Goal: Task Accomplishment & Management: Use online tool/utility

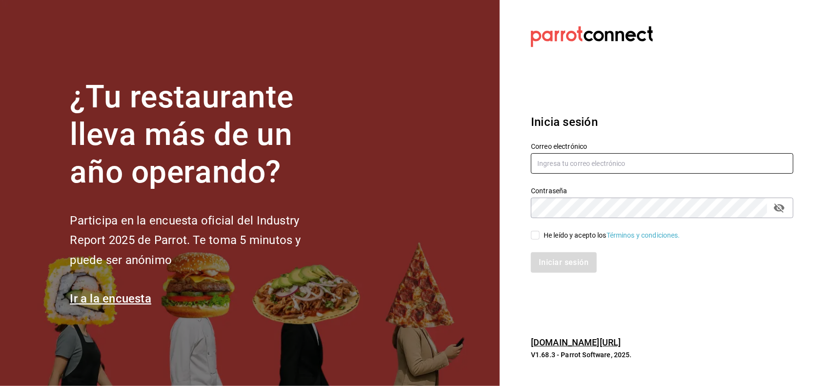
click at [594, 163] on input "text" at bounding box center [662, 163] width 262 height 20
type input "miriam.gomez@vidadeagave.com"
click at [783, 205] on icon "passwordField" at bounding box center [779, 208] width 12 height 12
click at [572, 232] on div "He leído y acepto los Términos y condiciones." at bounding box center [611, 235] width 137 height 10
click at [539, 232] on input "He leído y acepto los Términos y condiciones." at bounding box center [535, 235] width 9 height 9
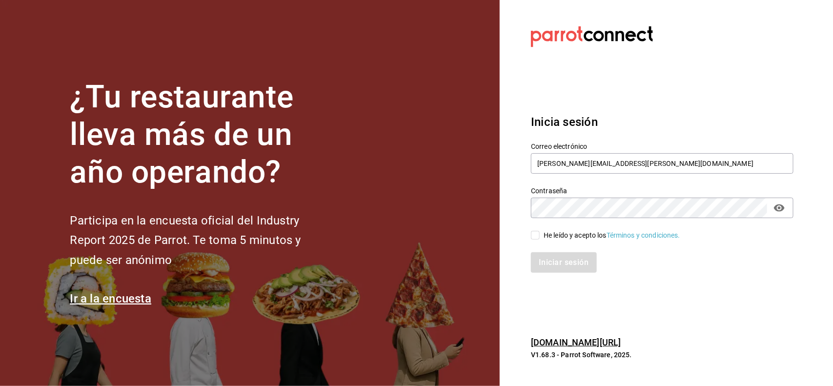
checkbox input "true"
click at [552, 269] on button "Iniciar sesión" at bounding box center [564, 262] width 66 height 20
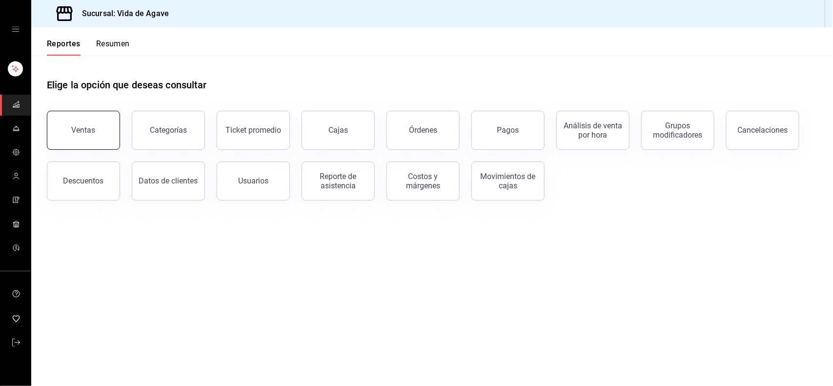
click at [86, 128] on div "Ventas" at bounding box center [84, 129] width 24 height 9
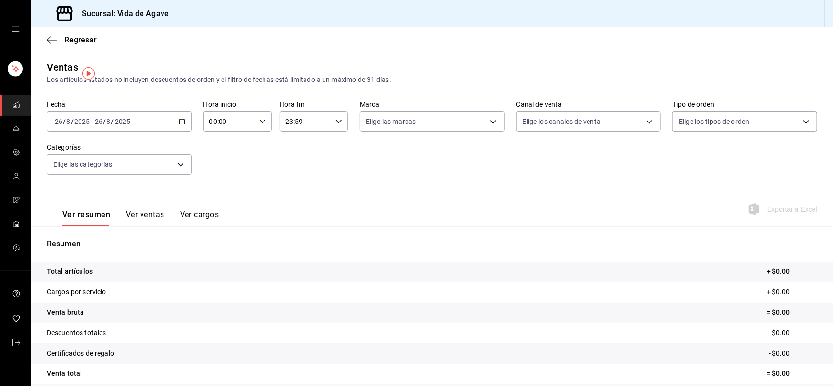
click at [128, 127] on div "[DATE] [DATE] - [DATE] [DATE]" at bounding box center [119, 121] width 145 height 20
click at [99, 234] on span "Rango de fechas" at bounding box center [93, 239] width 76 height 10
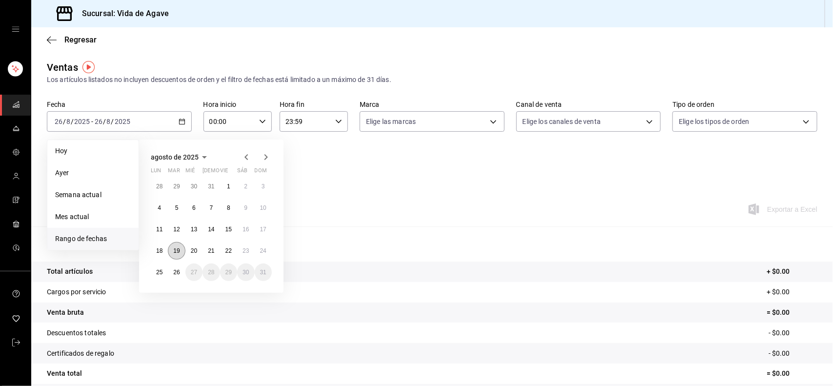
click at [176, 251] on abbr "19" at bounding box center [176, 250] width 6 height 7
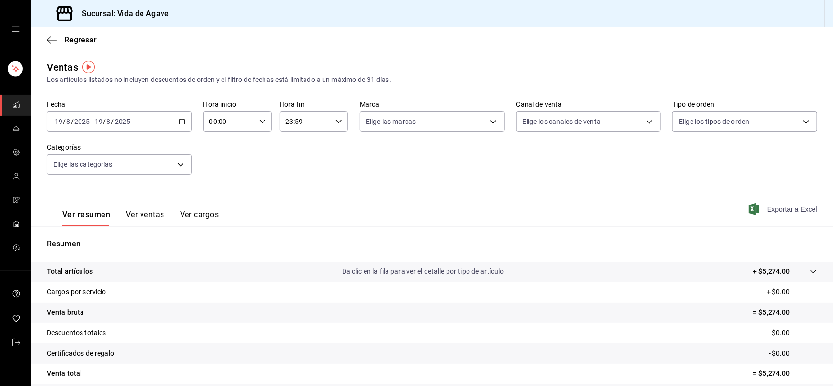
click at [788, 208] on span "Exportar a Excel" at bounding box center [783, 209] width 67 height 12
click at [132, 130] on div "[DATE] [DATE] - [DATE] [DATE]" at bounding box center [119, 121] width 145 height 20
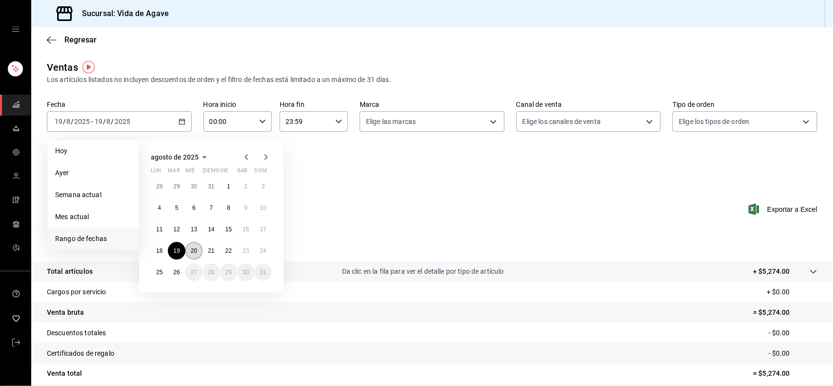
click at [193, 254] on button "20" at bounding box center [193, 251] width 17 height 18
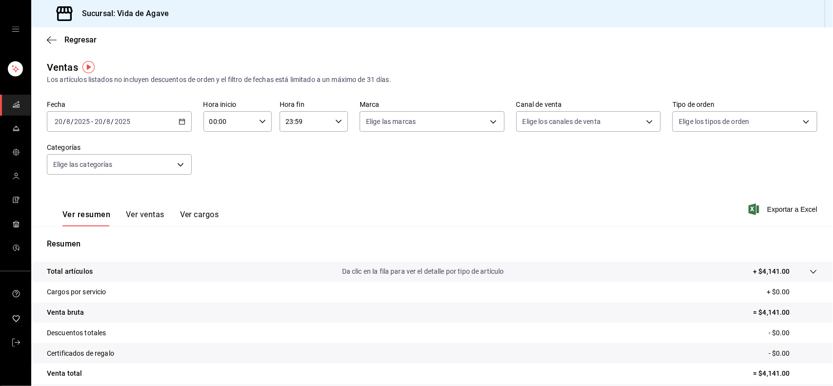
click at [789, 219] on div "Ver resumen Ver ventas Ver cargos Exportar a Excel" at bounding box center [431, 206] width 801 height 40
click at [800, 206] on span "Exportar a Excel" at bounding box center [783, 209] width 67 height 12
click at [155, 122] on div "[DATE] [DATE] - [DATE] [DATE]" at bounding box center [119, 121] width 145 height 20
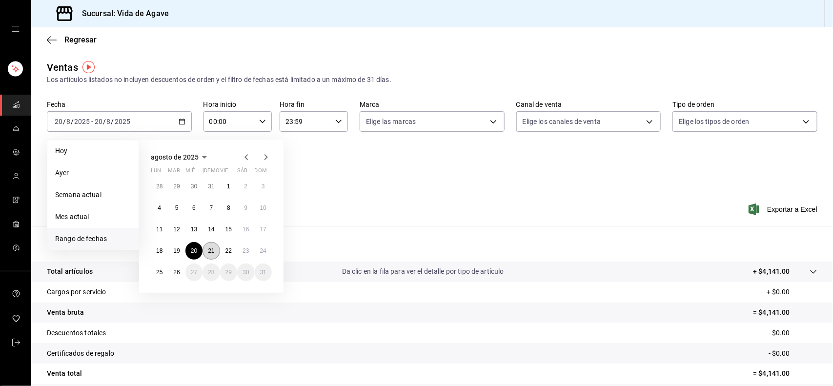
click at [212, 257] on button "21" at bounding box center [210, 251] width 17 height 18
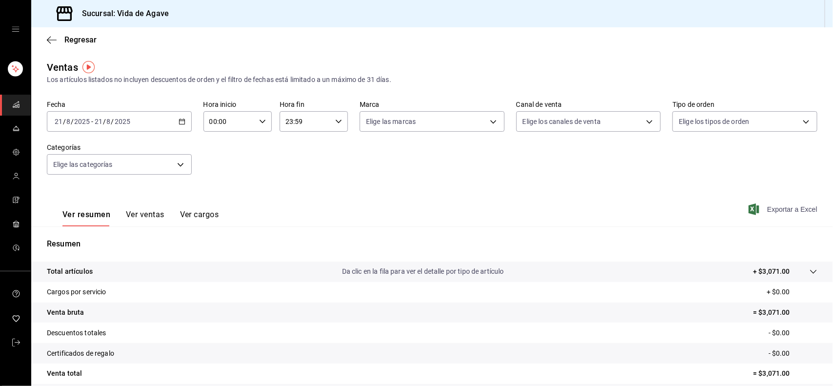
click at [786, 210] on span "Exportar a Excel" at bounding box center [783, 209] width 67 height 12
